Goal: Information Seeking & Learning: Learn about a topic

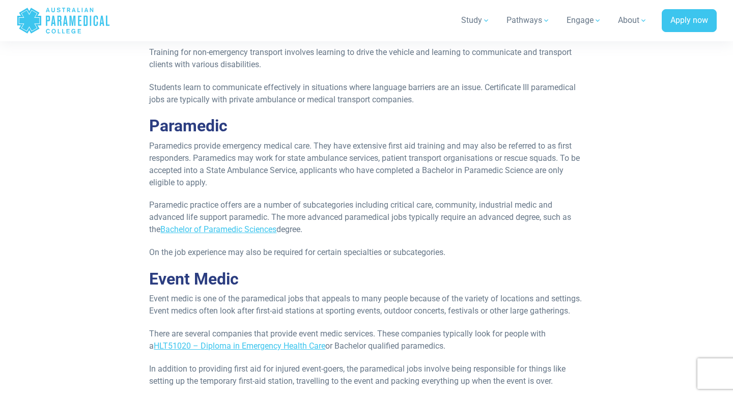
scroll to position [678, 0]
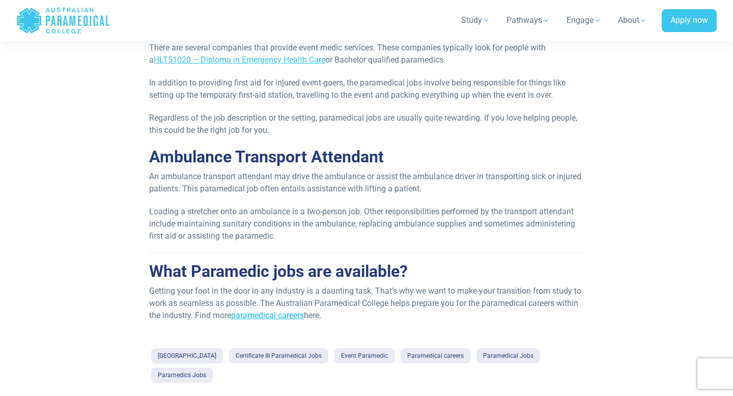
click at [283, 320] on span "paramedical careers" at bounding box center [267, 316] width 73 height 10
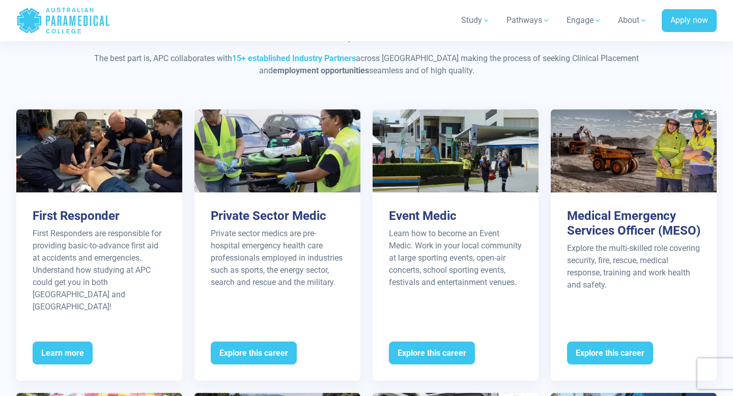
scroll to position [1002, 0]
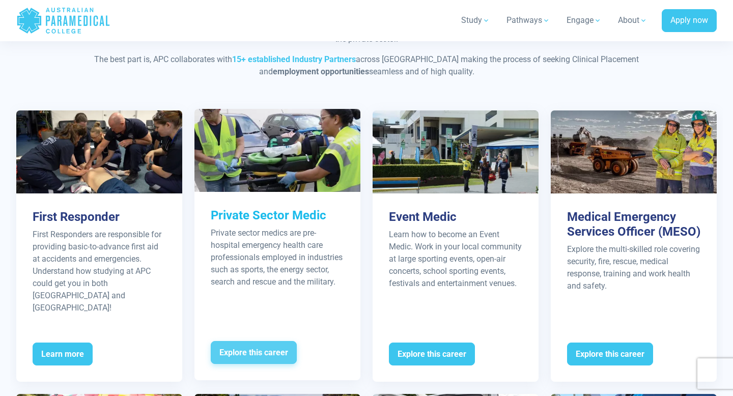
click at [240, 341] on span "Explore this career" at bounding box center [254, 352] width 86 height 23
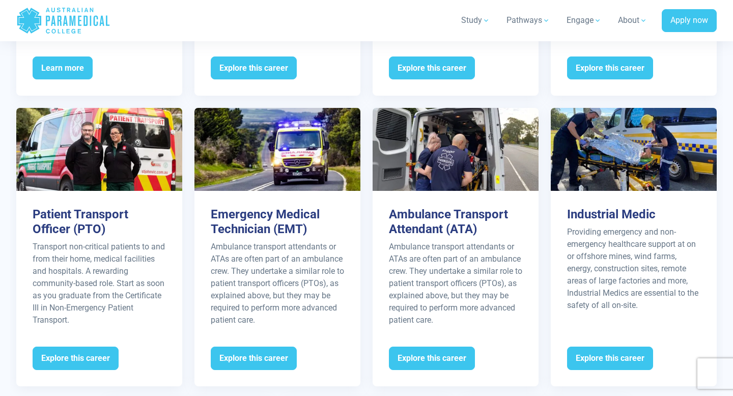
scroll to position [1289, 0]
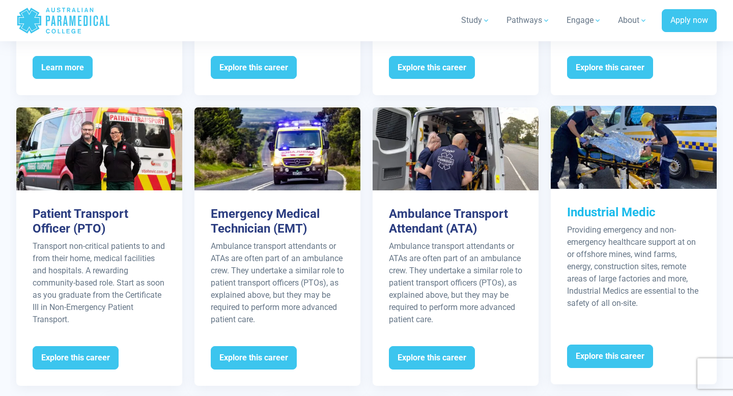
click at [616, 205] on h3 "Industrial Medic" at bounding box center [633, 212] width 133 height 15
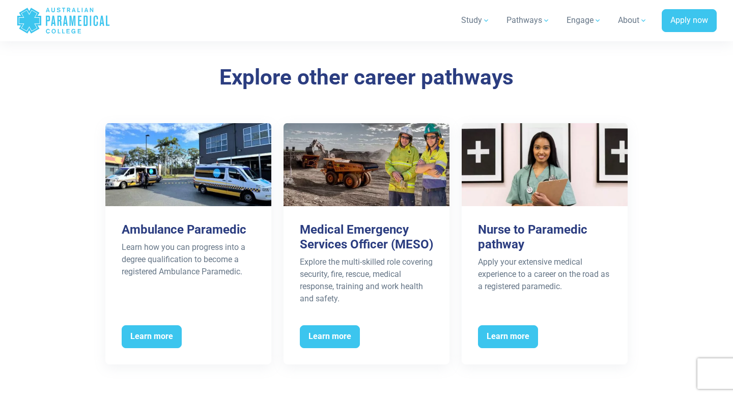
scroll to position [2048, 0]
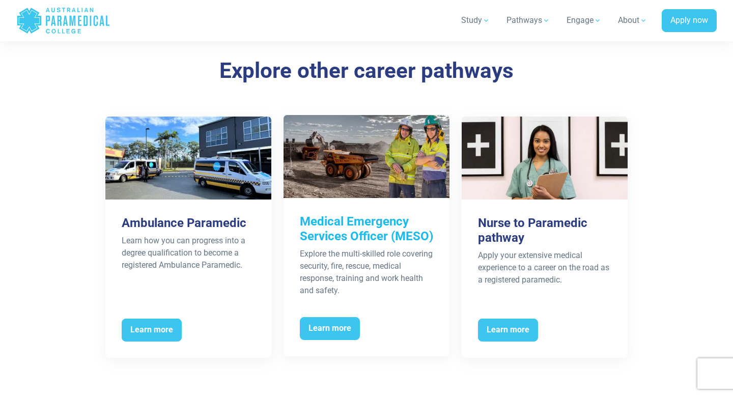
click at [353, 226] on h3 "Medical Emergency Services Officer (MESO)" at bounding box center [366, 229] width 133 height 30
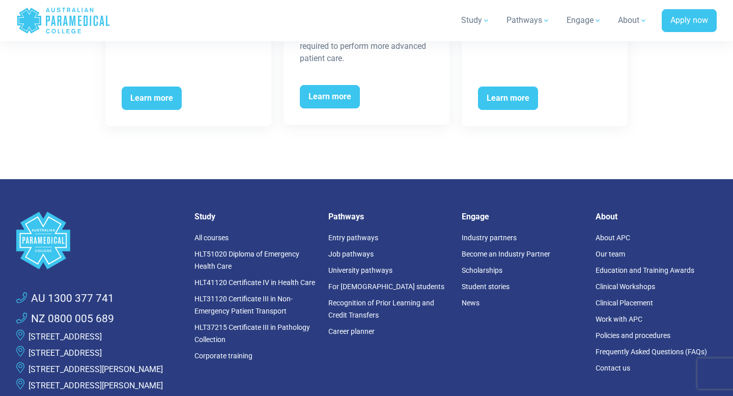
scroll to position [2190, 0]
